Goal: Information Seeking & Learning: Learn about a topic

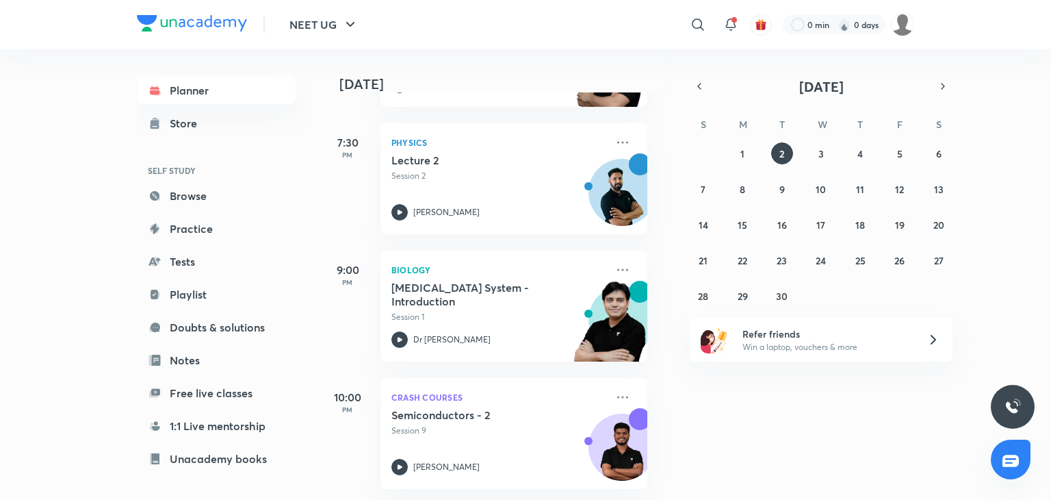
scroll to position [1587, 14]
